Goal: Information Seeking & Learning: Check status

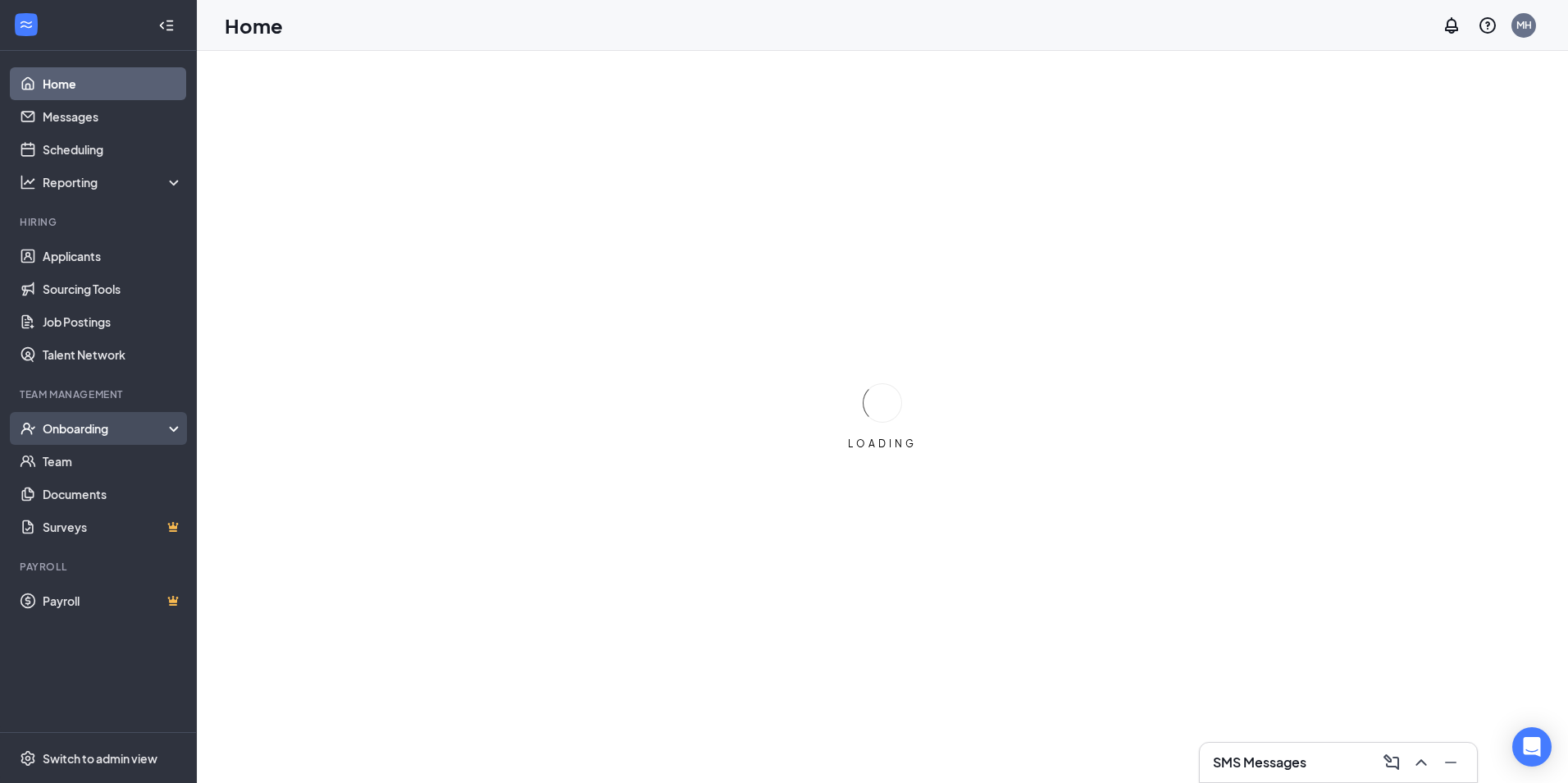
click at [80, 427] on div "Onboarding" at bounding box center [105, 428] width 126 height 17
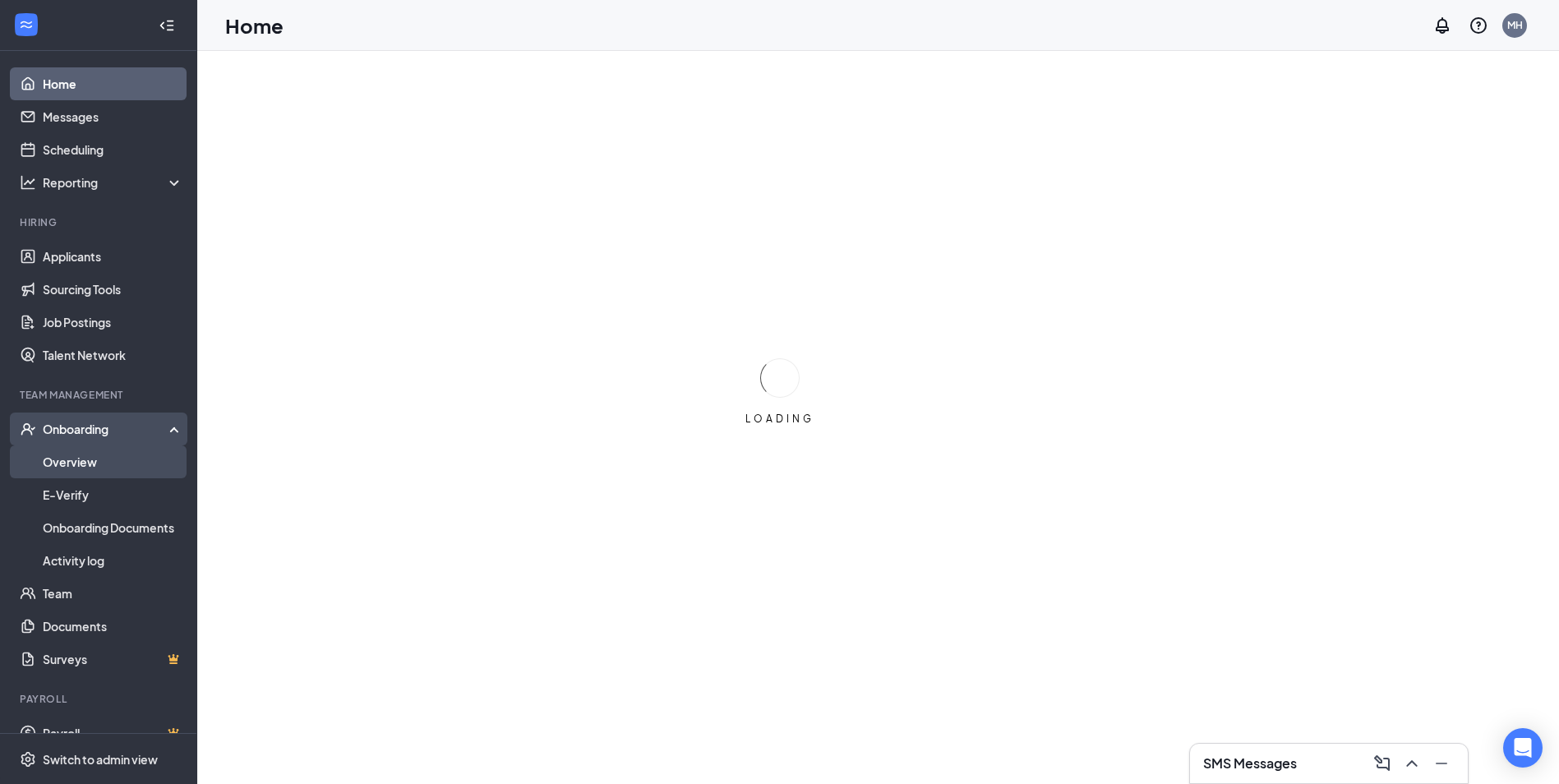
click at [81, 463] on link "Overview" at bounding box center [113, 462] width 140 height 33
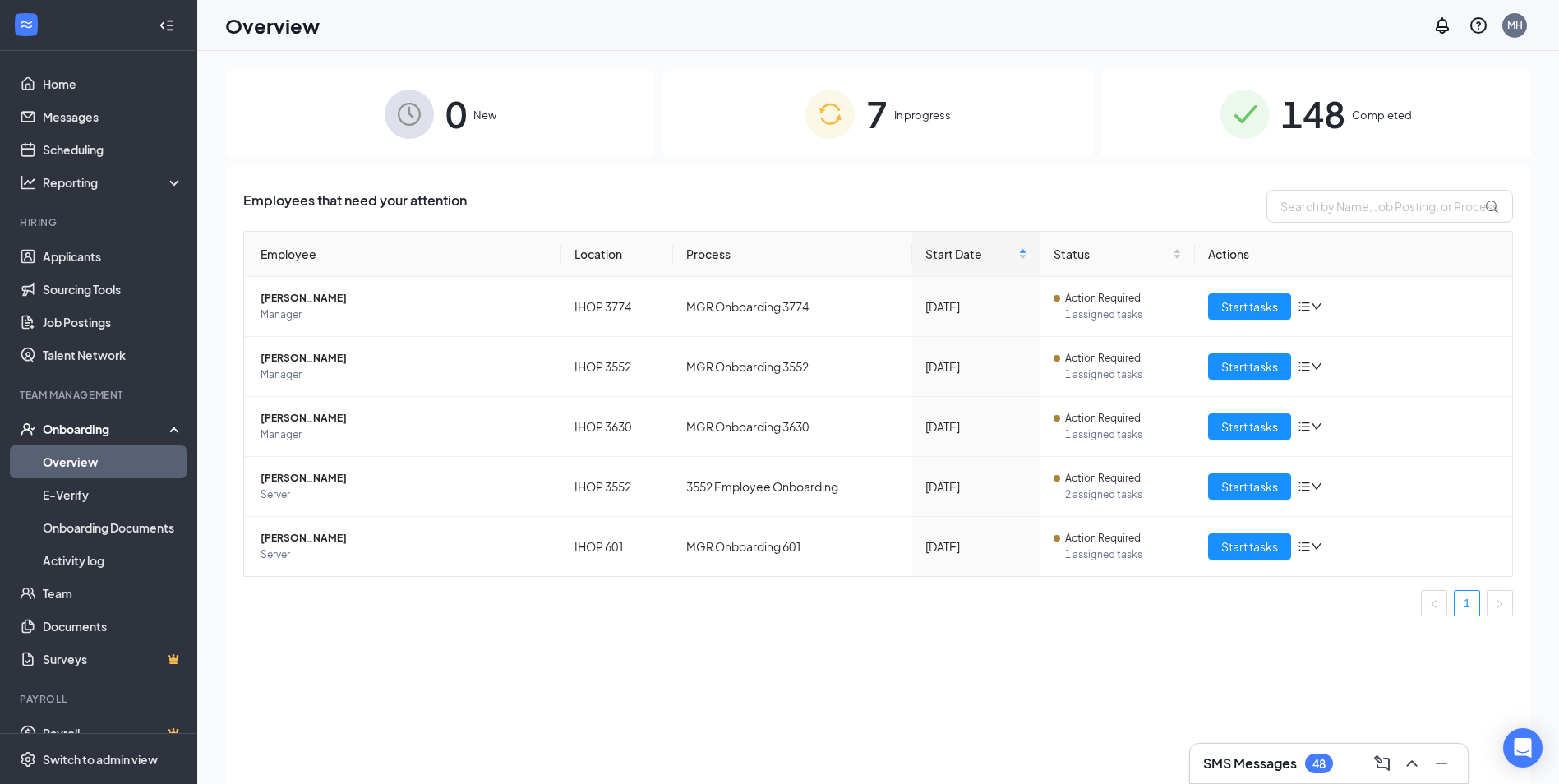
click at [1217, 114] on div "148 Completed" at bounding box center [1315, 114] width 430 height 87
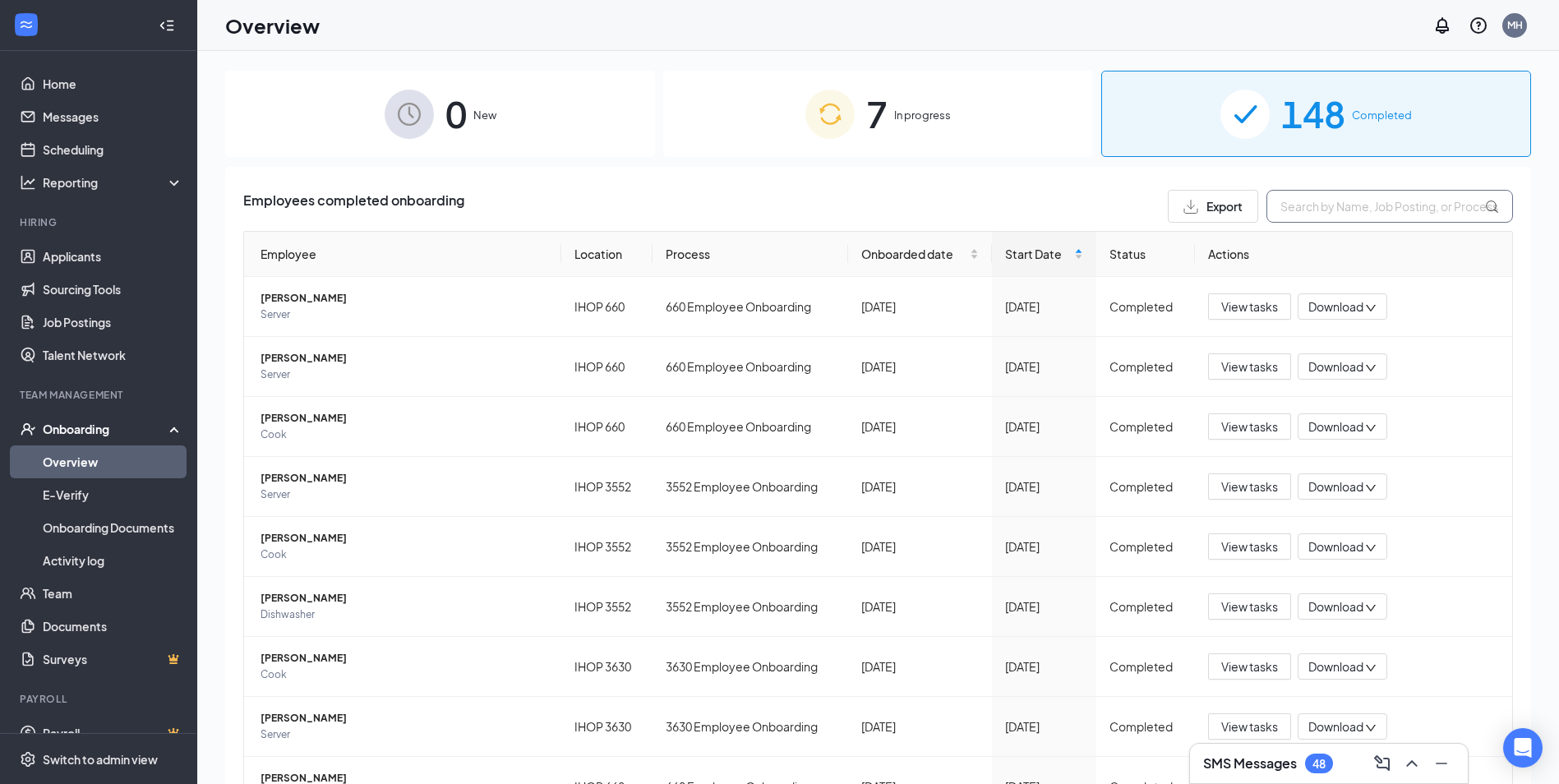
click at [1329, 215] on input "text" at bounding box center [1388, 207] width 246 height 33
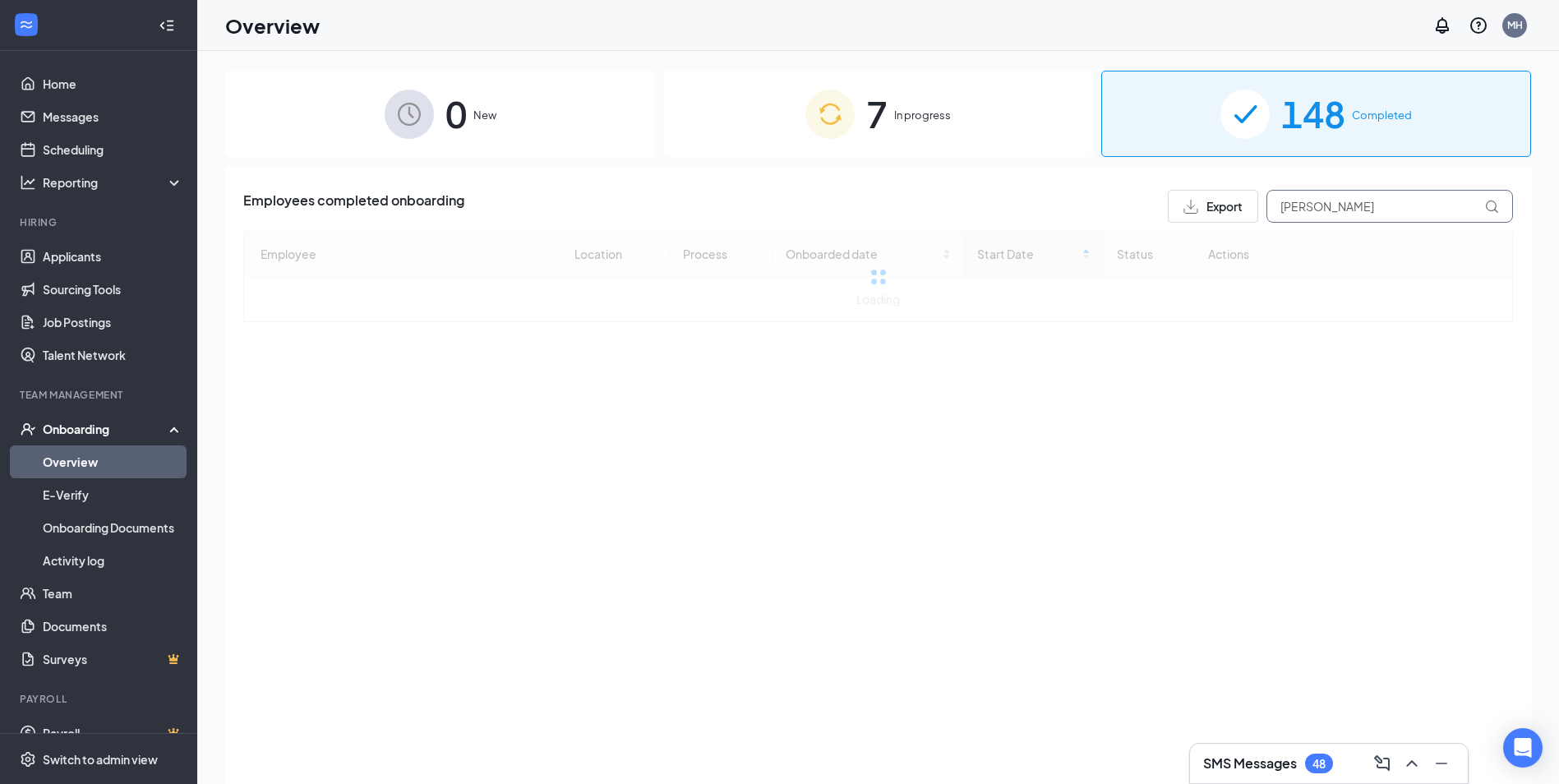
type input "[PERSON_NAME]"
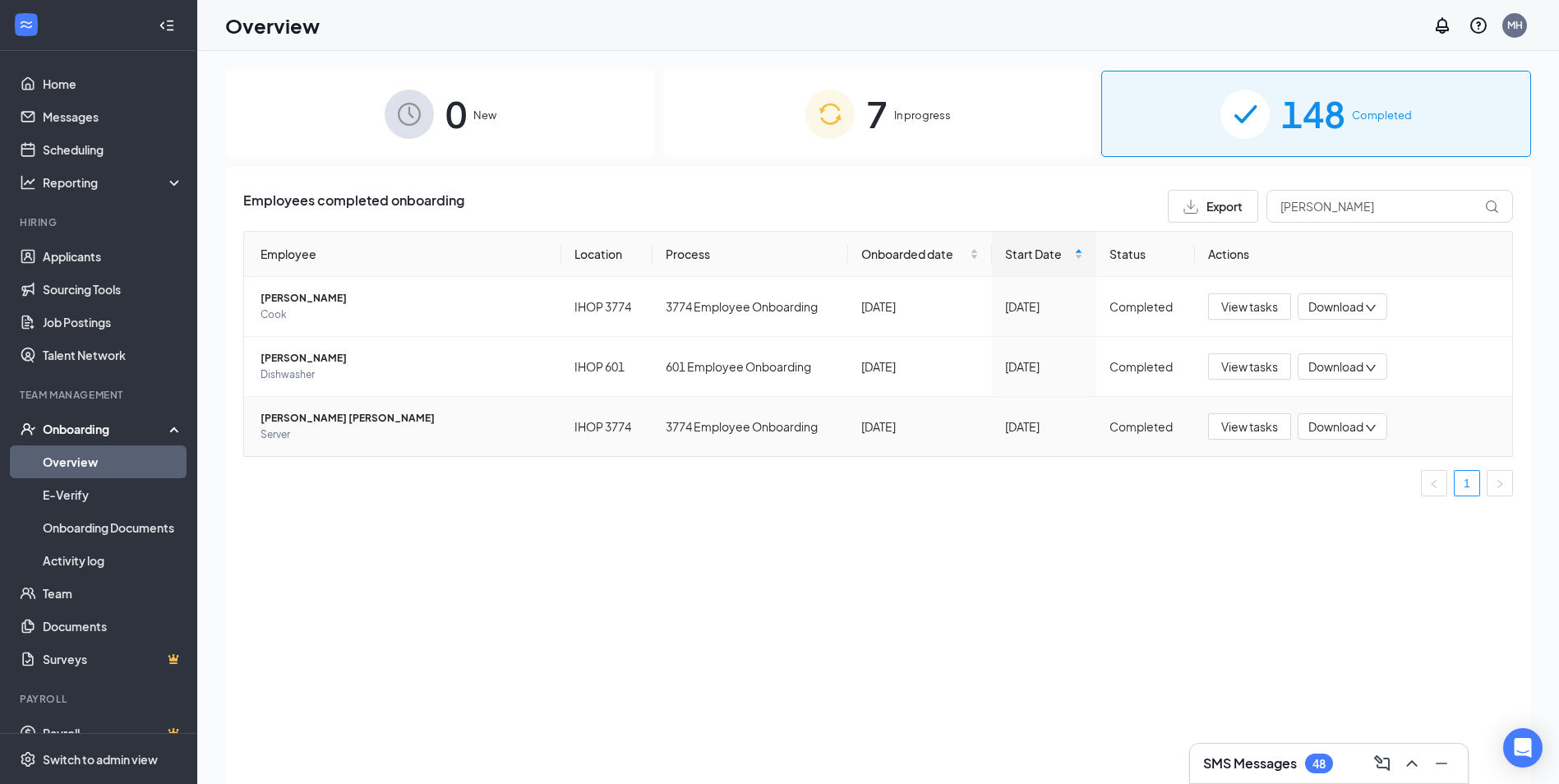
click at [293, 417] on span "[PERSON_NAME] [PERSON_NAME]" at bounding box center [404, 418] width 288 height 17
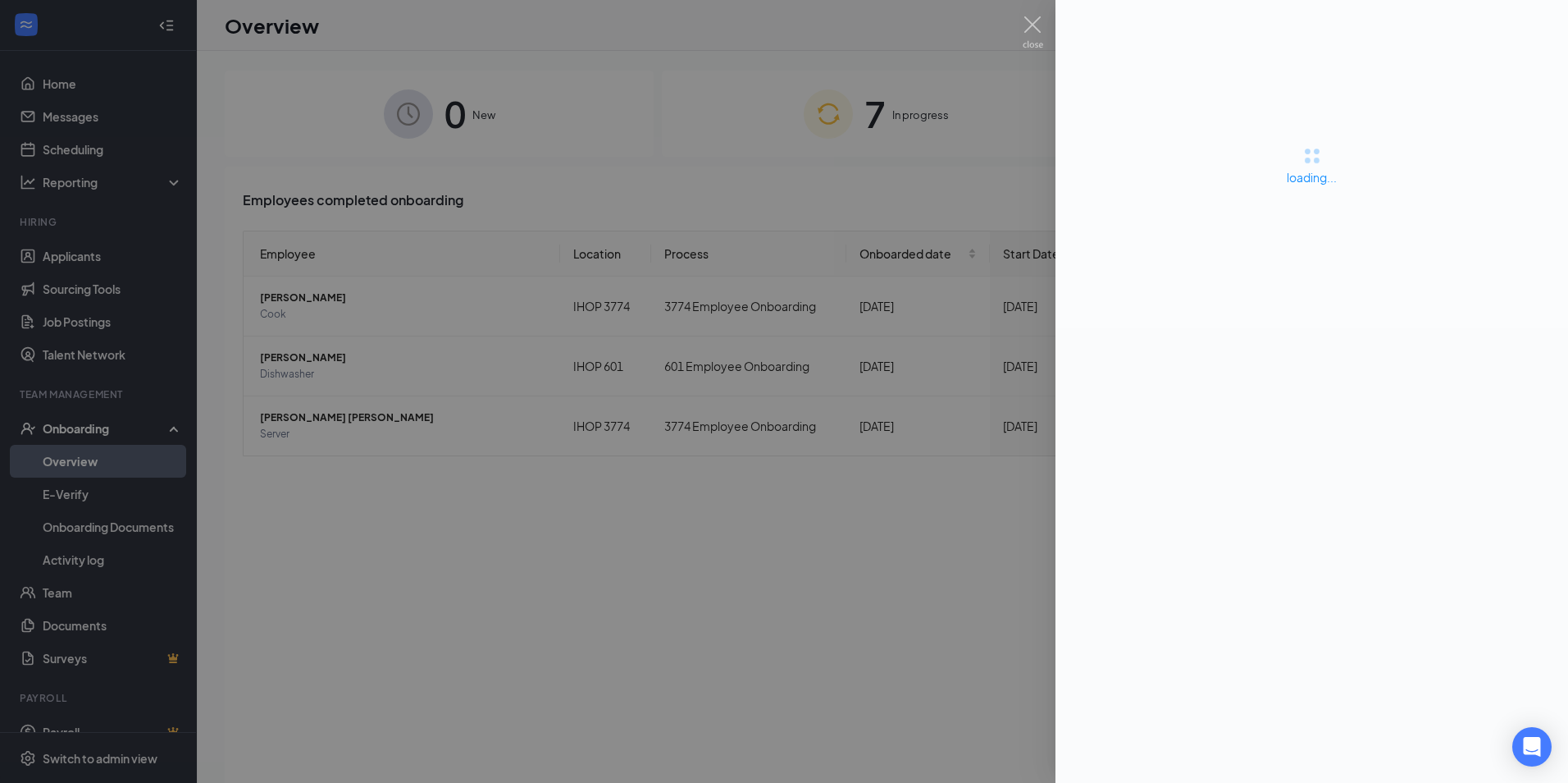
click at [608, 540] on div at bounding box center [784, 392] width 1568 height 783
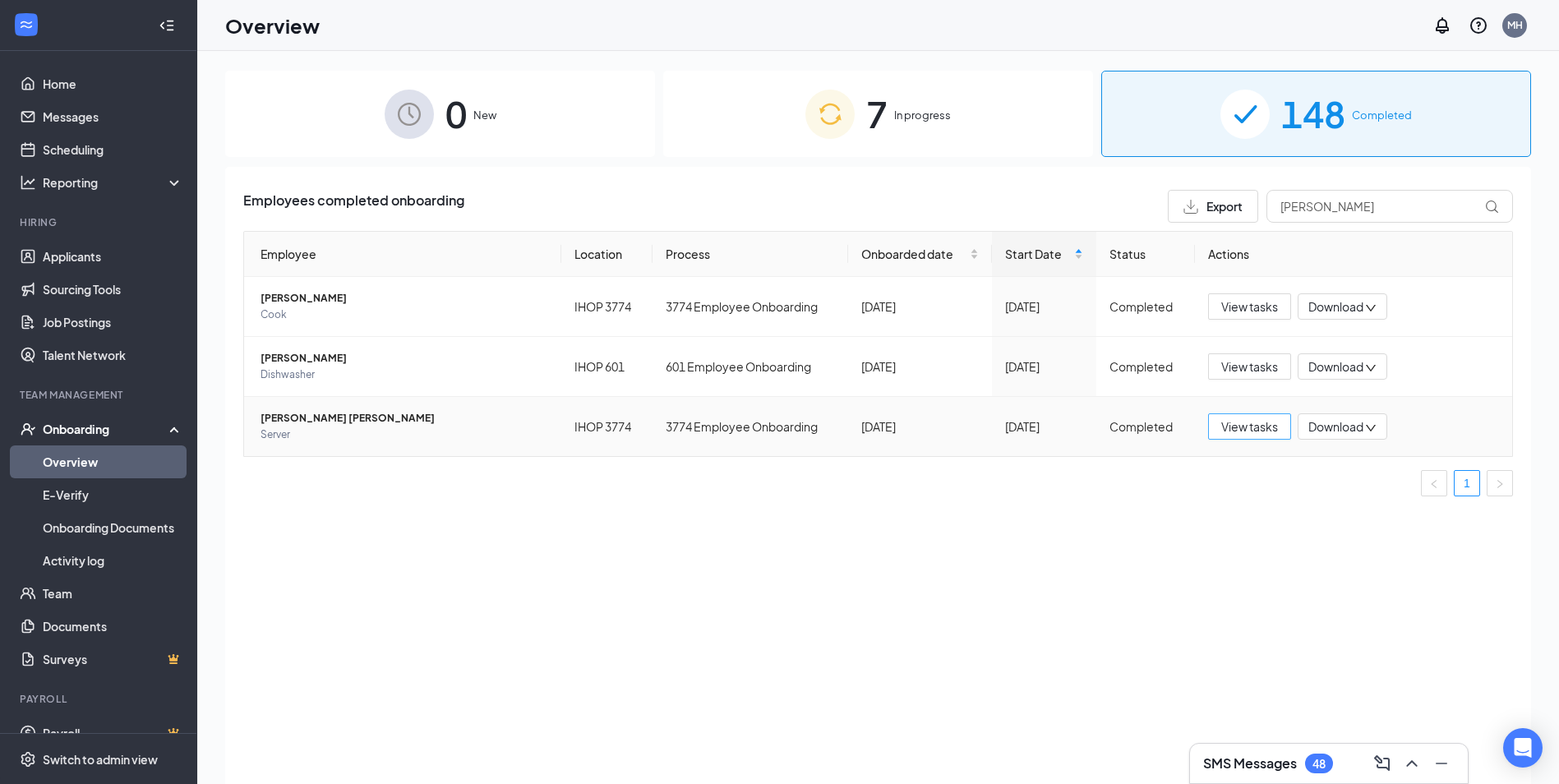
click at [1243, 426] on span "View tasks" at bounding box center [1248, 426] width 56 height 18
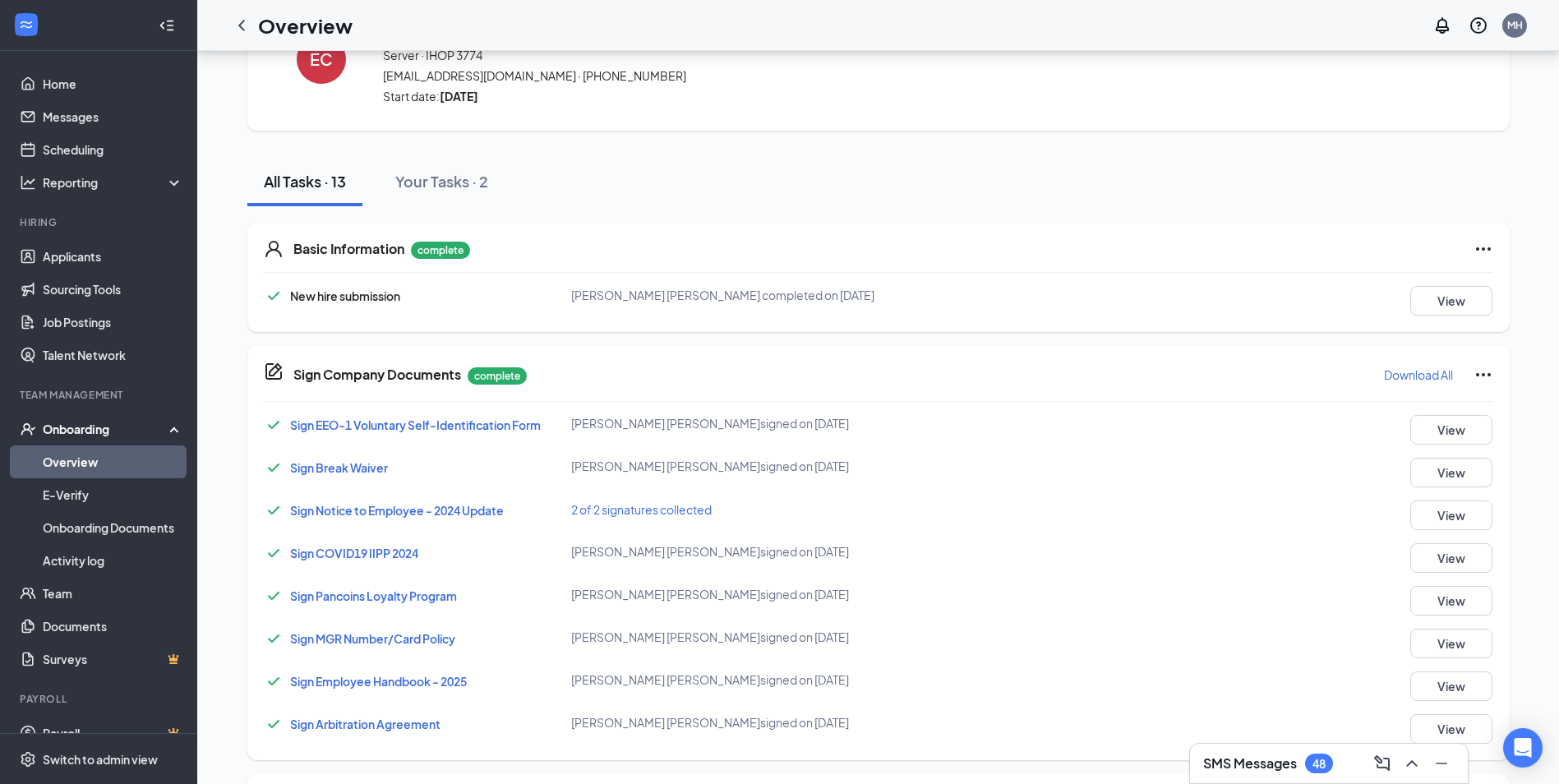
scroll to position [164, 0]
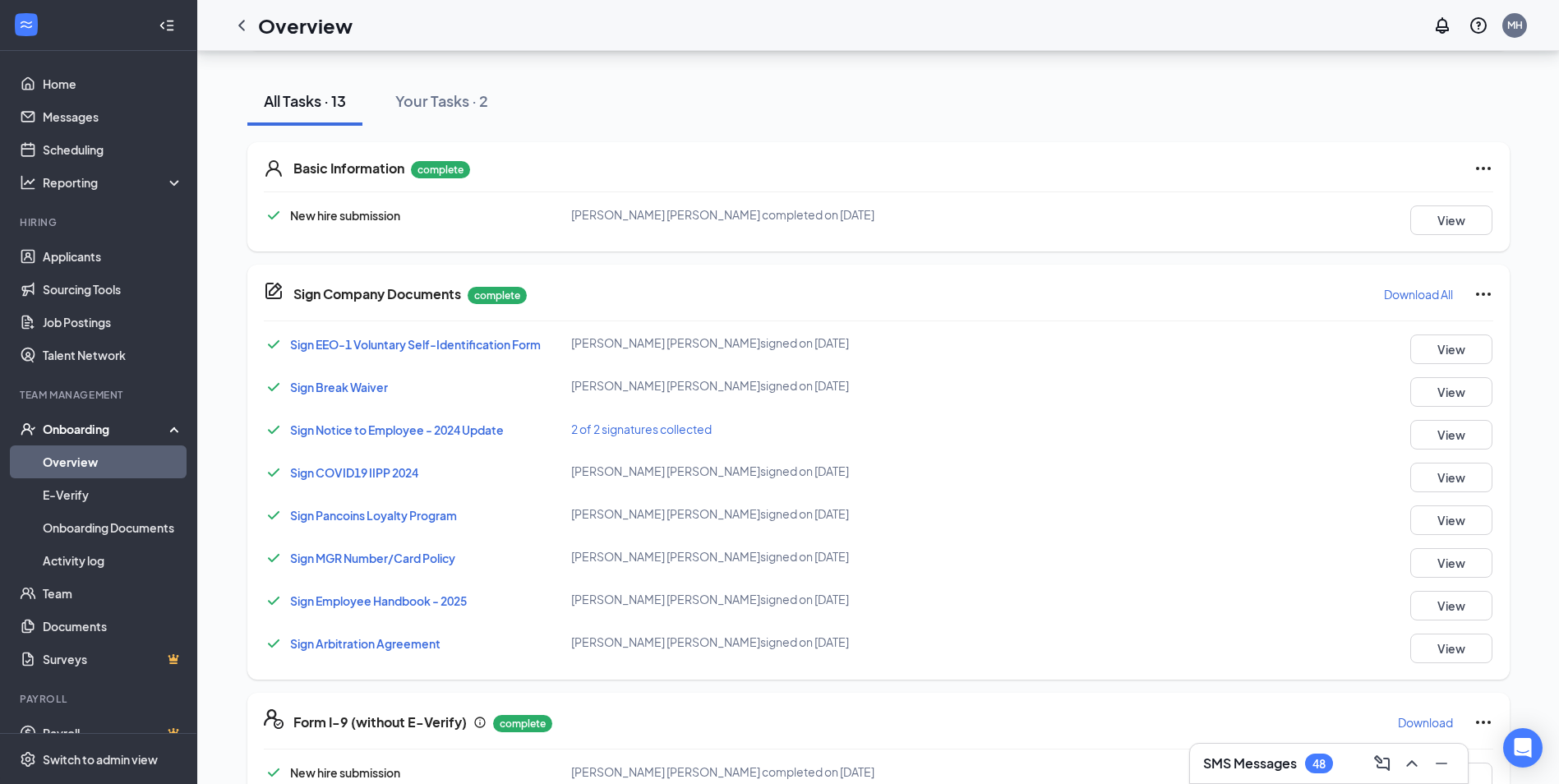
click at [422, 598] on span "Sign Employee Handbook - 2025" at bounding box center [377, 600] width 176 height 15
click at [86, 427] on div "Onboarding" at bounding box center [105, 429] width 126 height 17
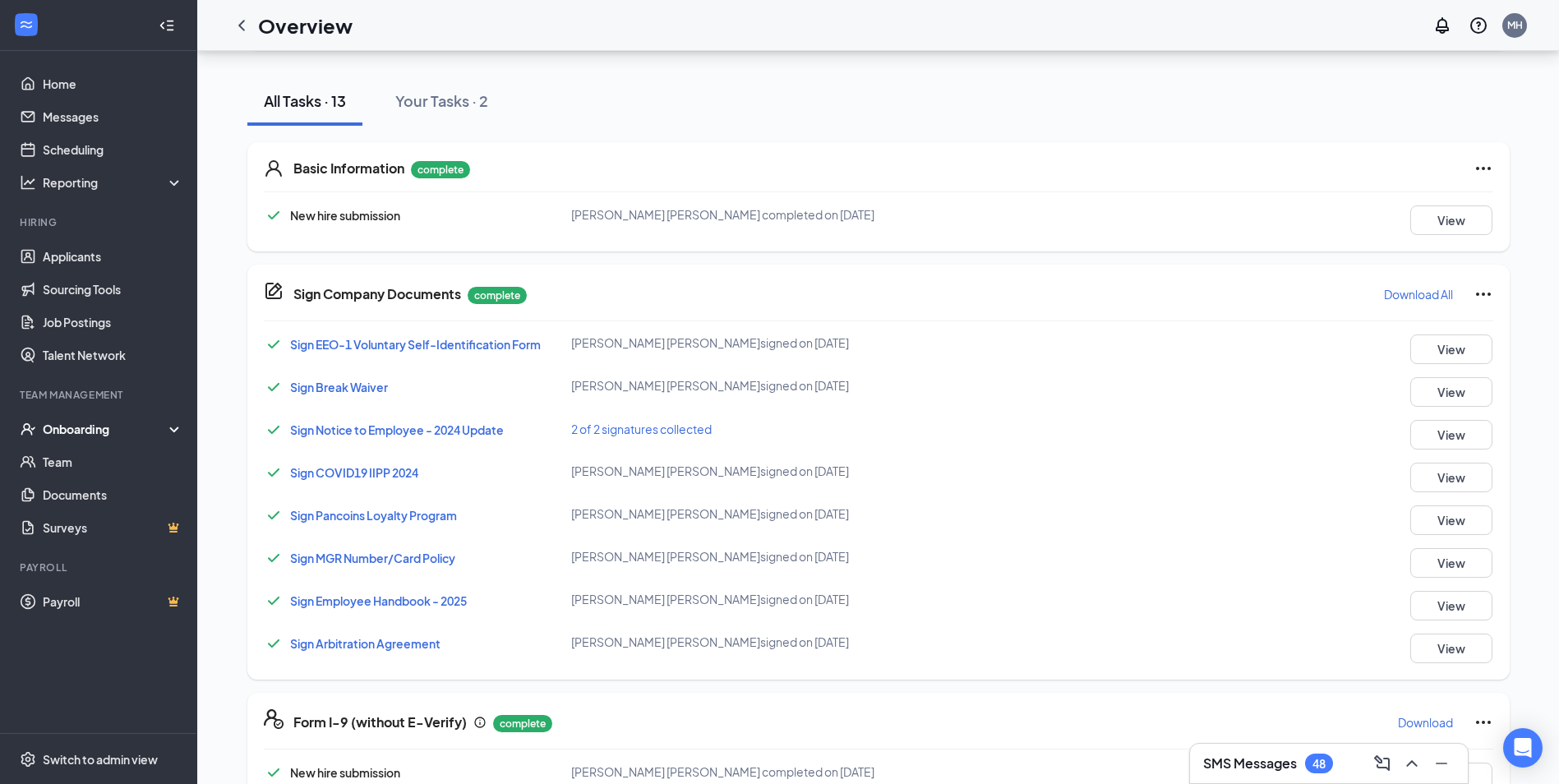
click at [91, 422] on div "Onboarding" at bounding box center [105, 429] width 126 height 17
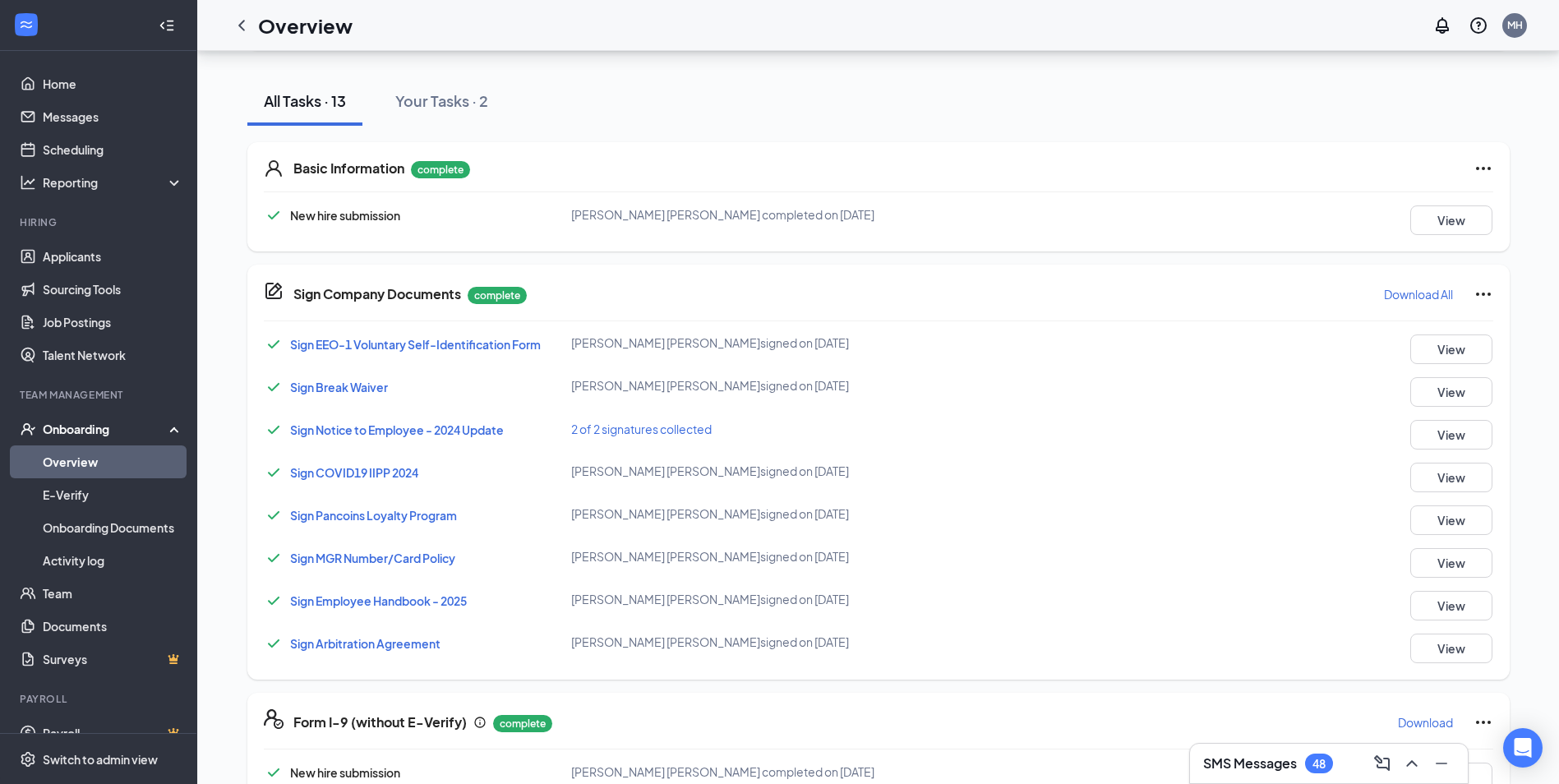
click at [98, 457] on link "Overview" at bounding box center [113, 462] width 140 height 33
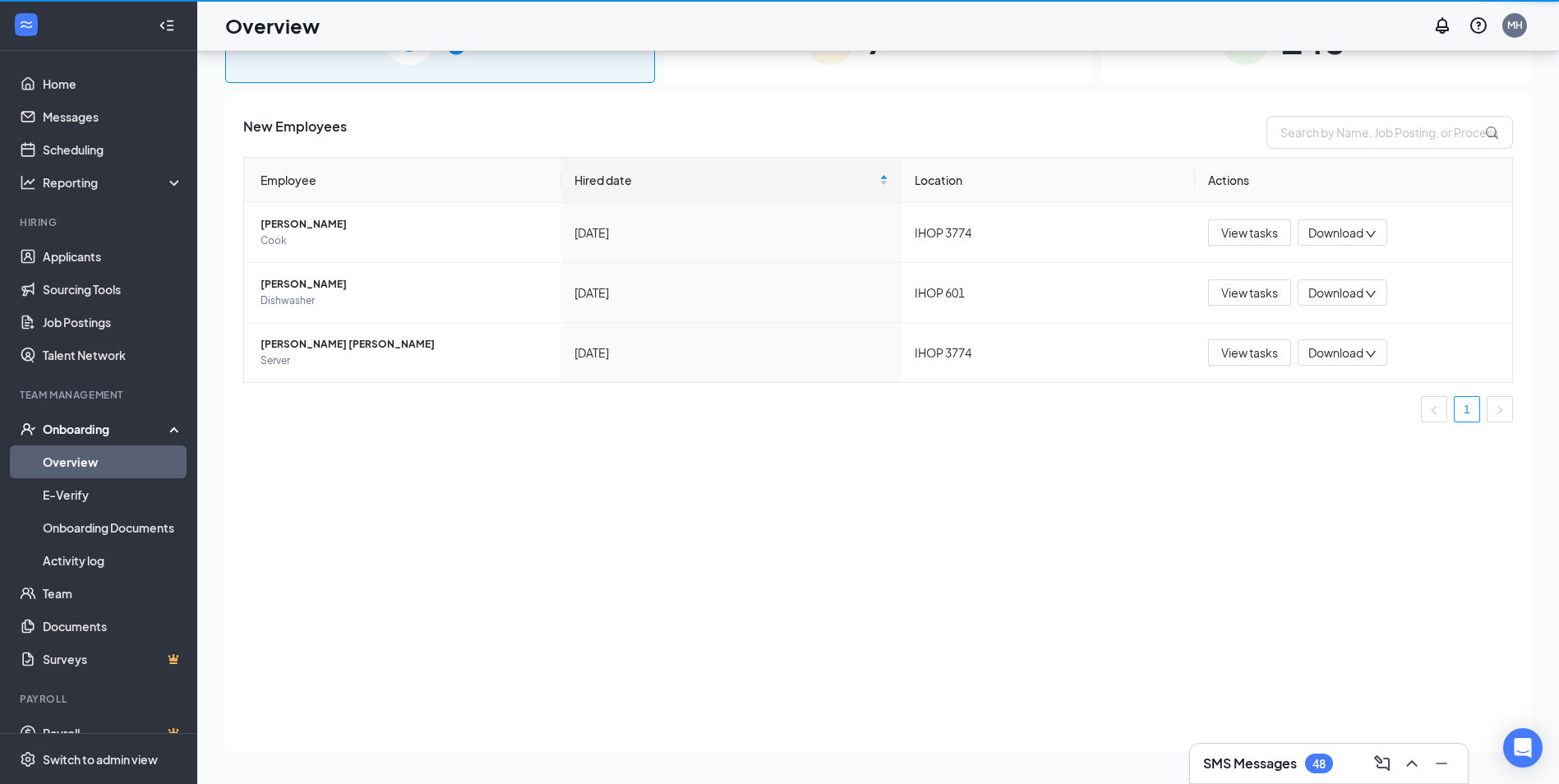
scroll to position [74, 0]
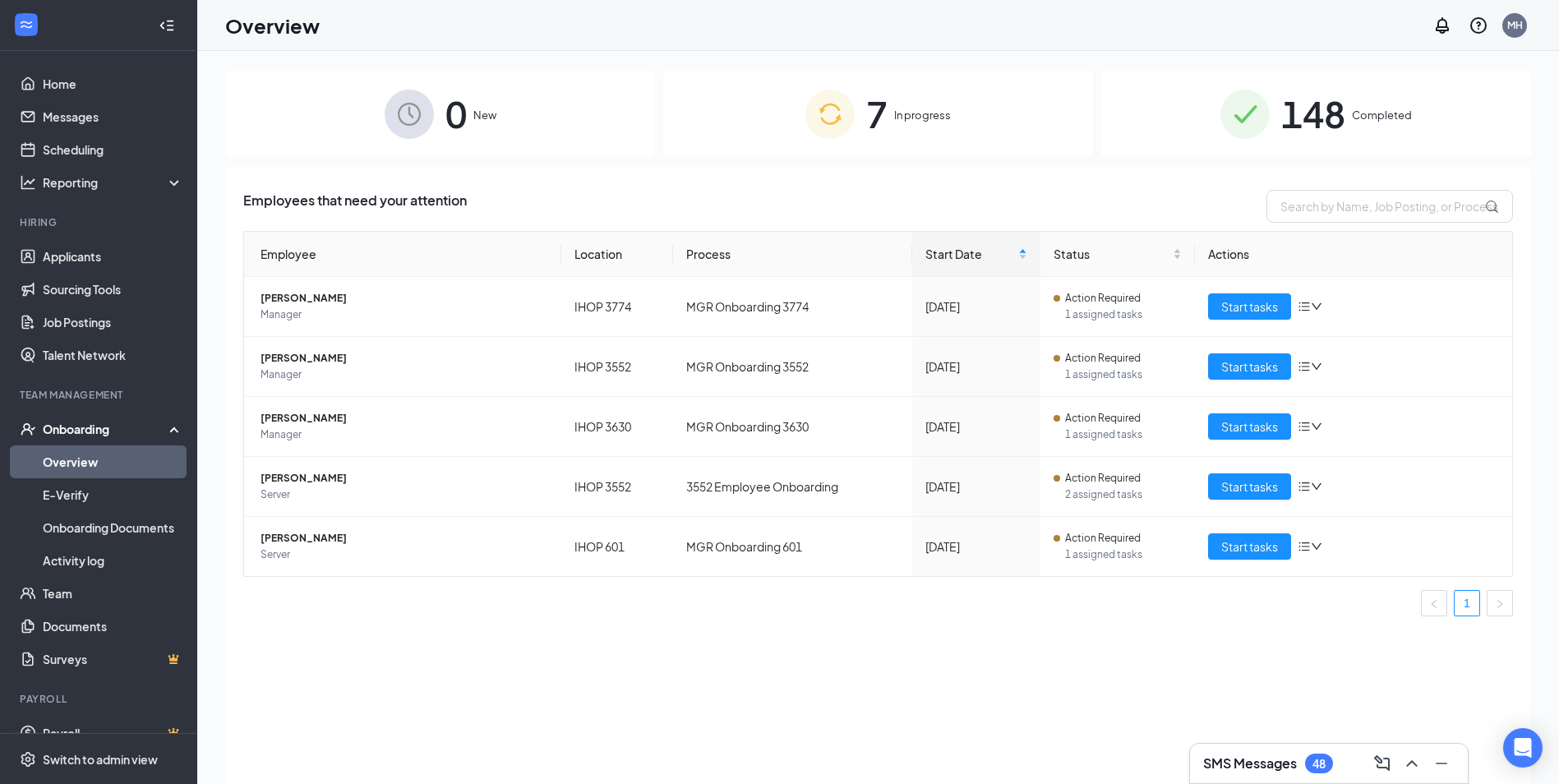
click at [1300, 128] on span "148" at bounding box center [1313, 113] width 64 height 56
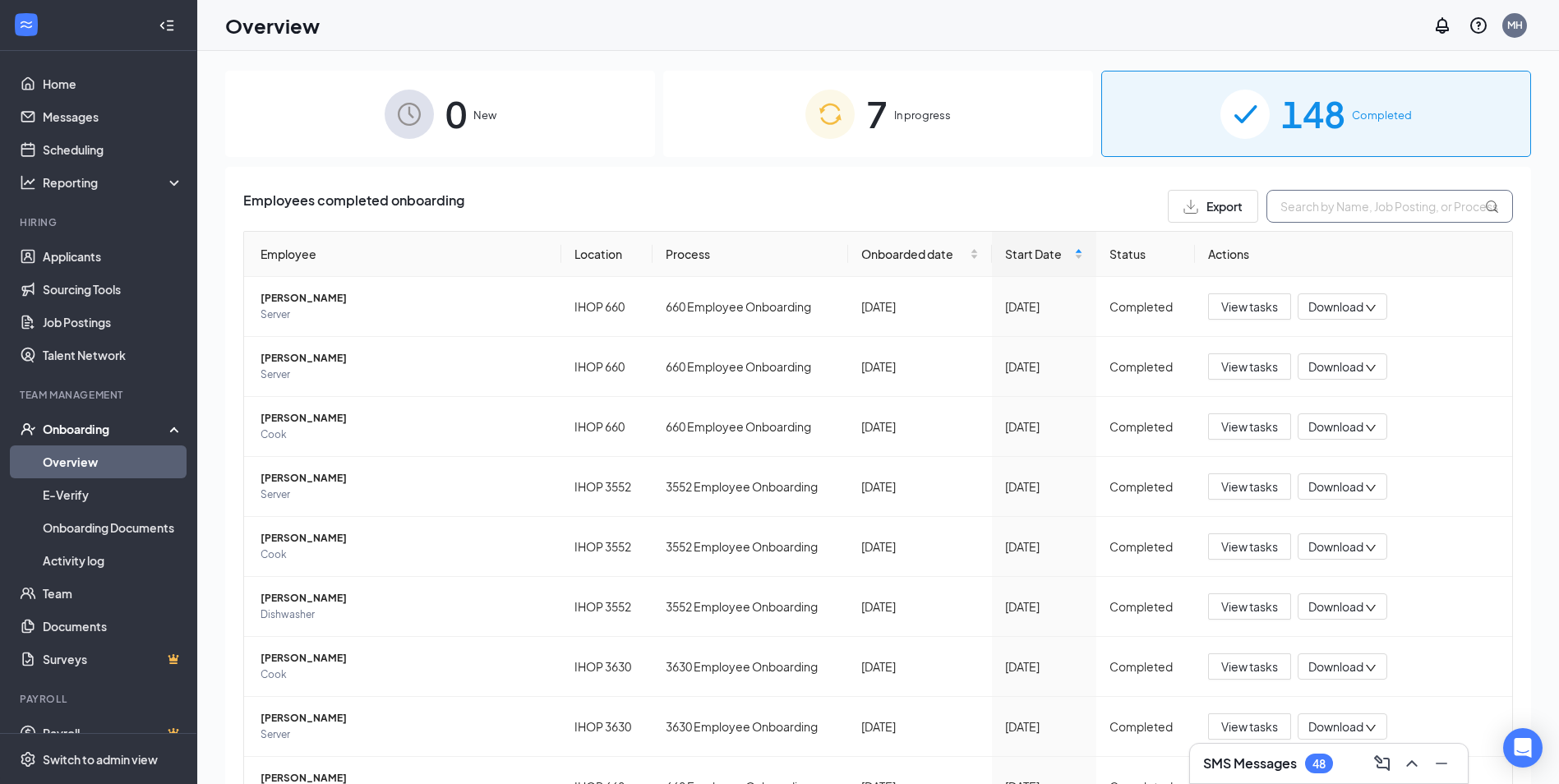
click at [1357, 205] on input "text" at bounding box center [1388, 207] width 246 height 33
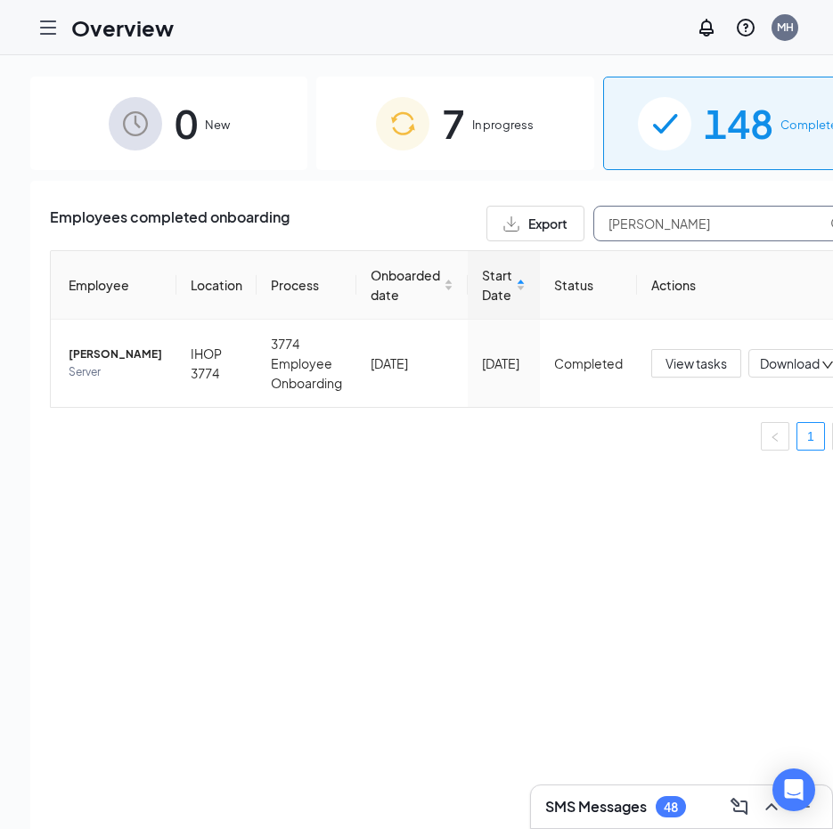
type input "[PERSON_NAME]"
